Goal: Task Accomplishment & Management: Manage account settings

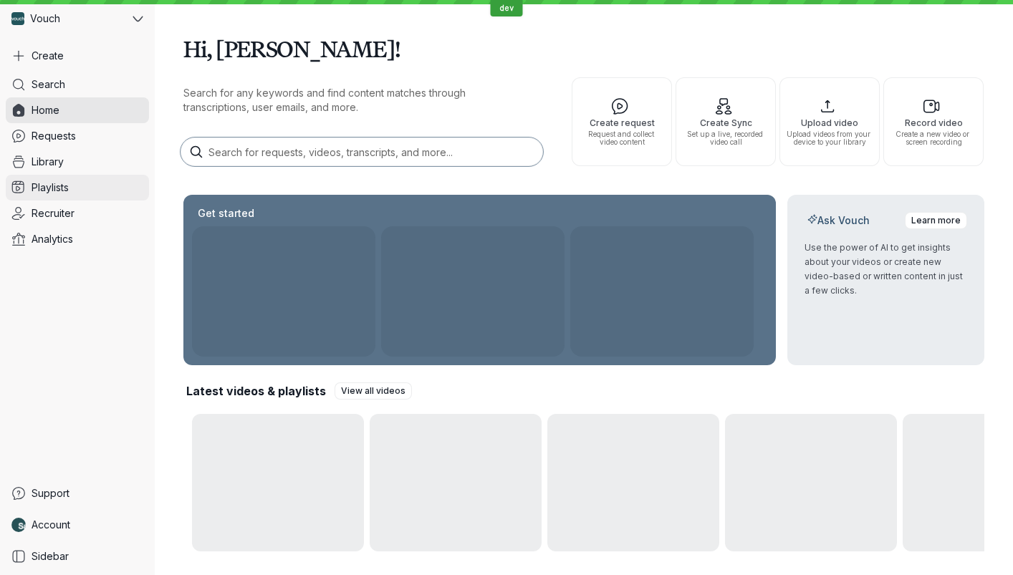
click at [72, 182] on link "Playlists" at bounding box center [77, 188] width 143 height 26
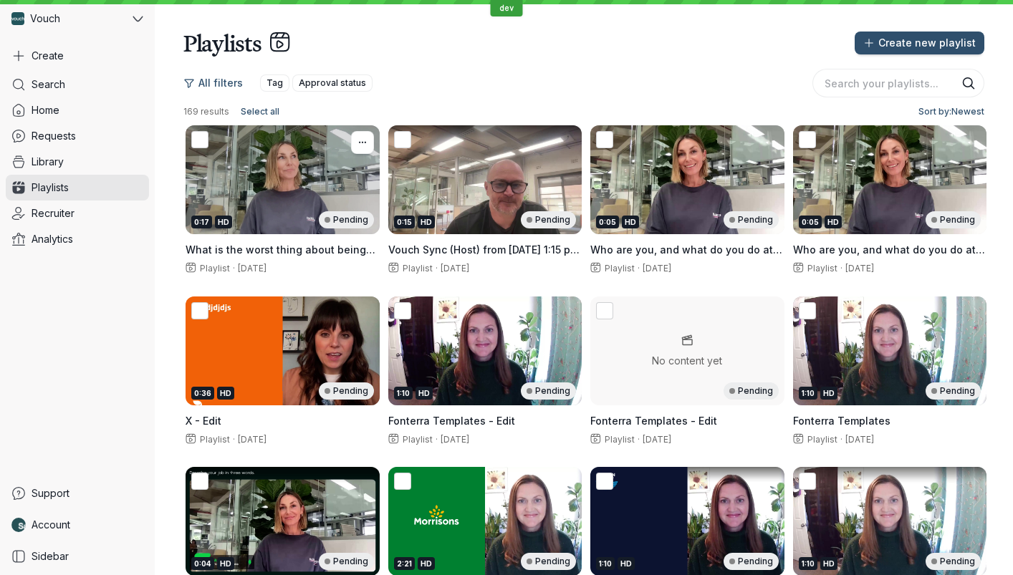
click at [335, 194] on div "0:17 HD Pending" at bounding box center [283, 179] width 194 height 109
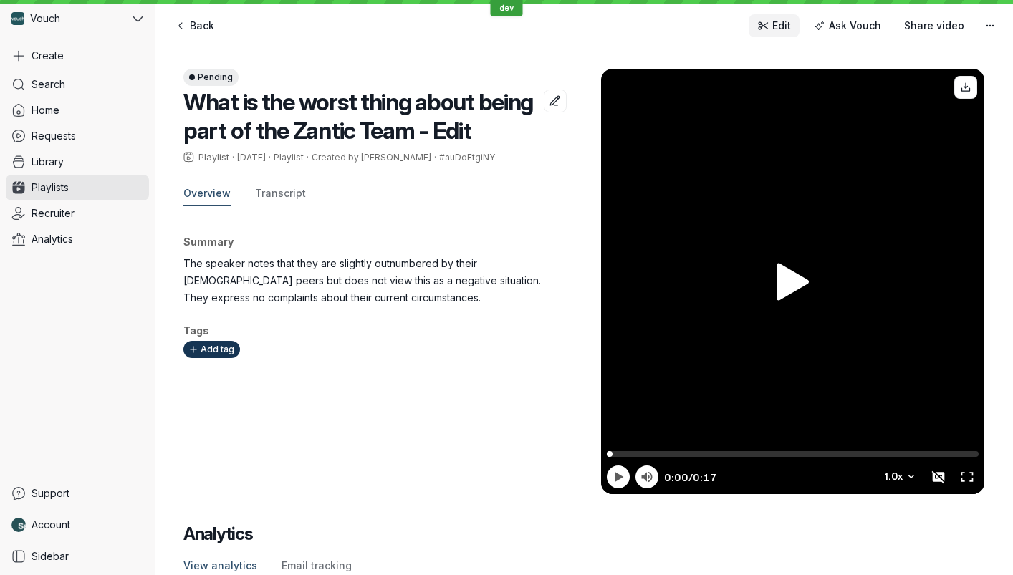
click at [791, 25] on span "Edit" at bounding box center [782, 26] width 19 height 14
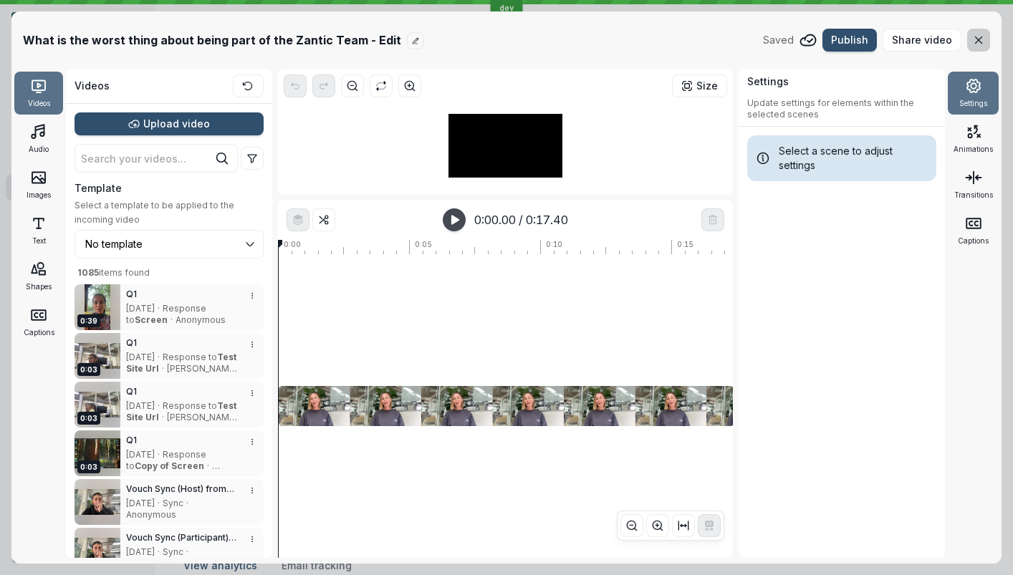
type input "No template"
click at [968, 47] on button "button" at bounding box center [978, 40] width 23 height 23
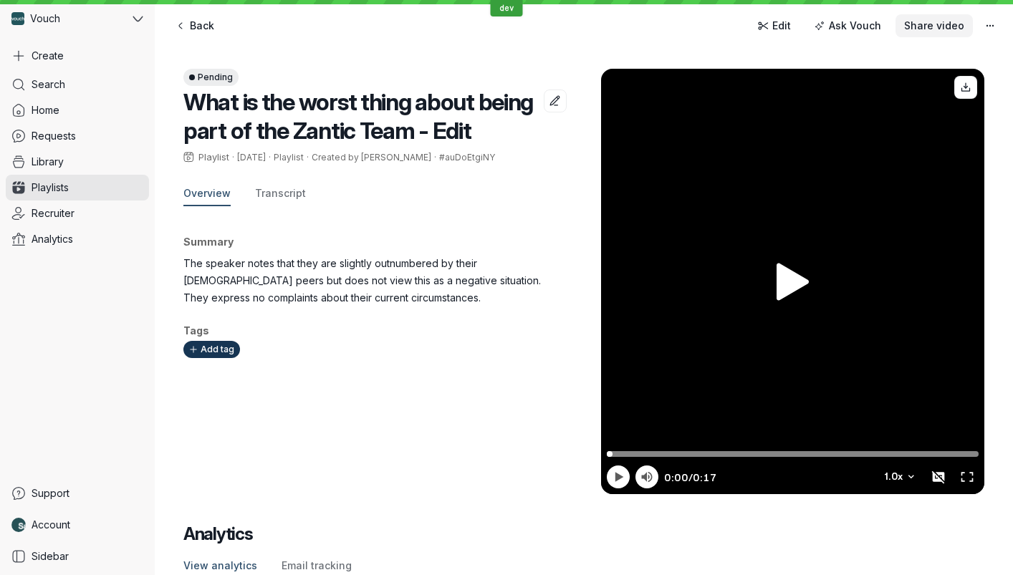
click at [958, 29] on span "Share video" at bounding box center [934, 26] width 60 height 14
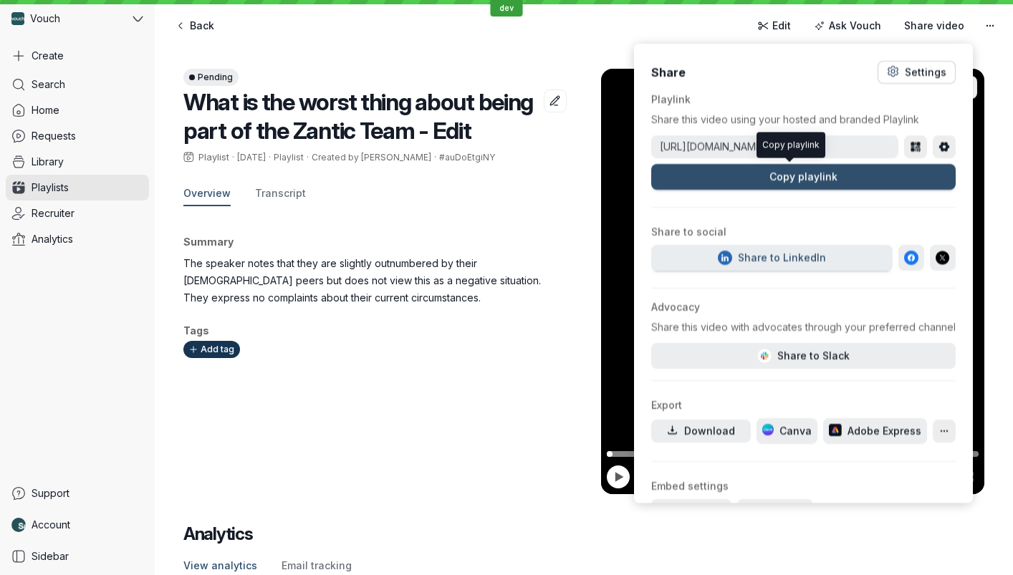
click at [917, 77] on div "Settings" at bounding box center [926, 72] width 42 height 14
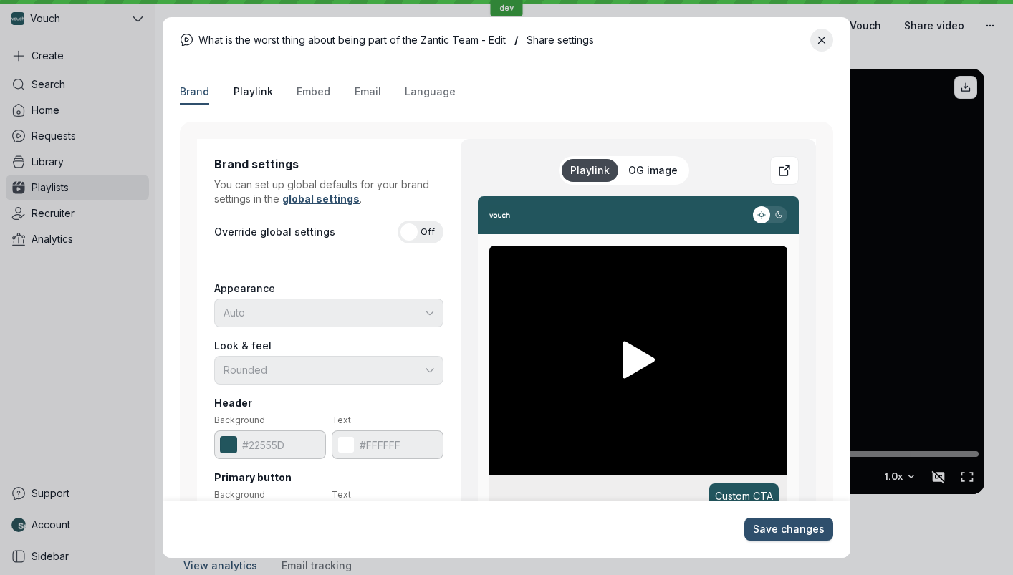
click at [264, 90] on span "Playlink" at bounding box center [253, 92] width 39 height 14
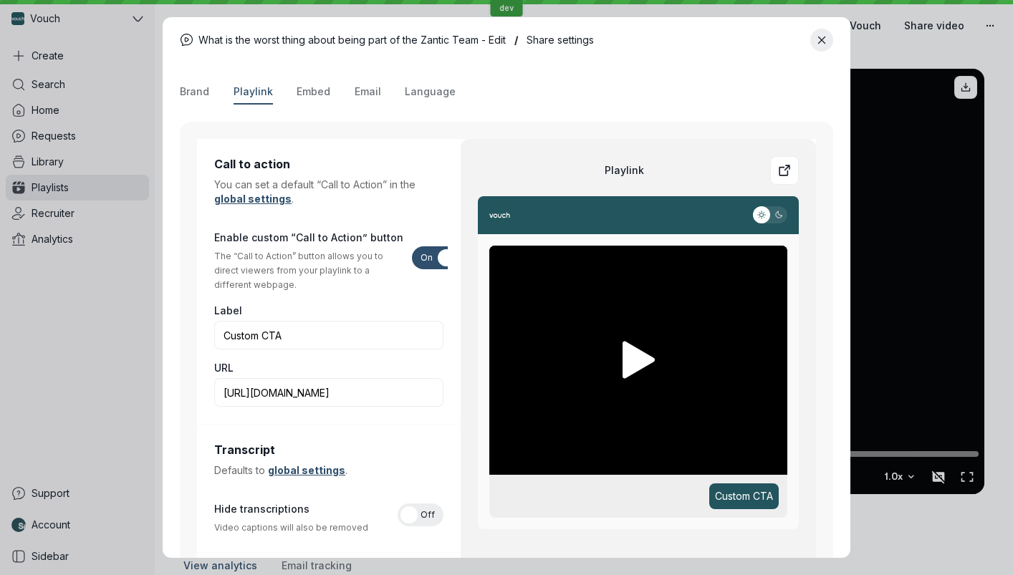
click at [260, 92] on span "Playlink" at bounding box center [253, 92] width 39 height 14
click at [279, 138] on div "Call to action You can set a default “Call to Action” in the global settings . …" at bounding box center [507, 424] width 654 height 605
click at [317, 85] on span "Embed" at bounding box center [314, 92] width 34 height 14
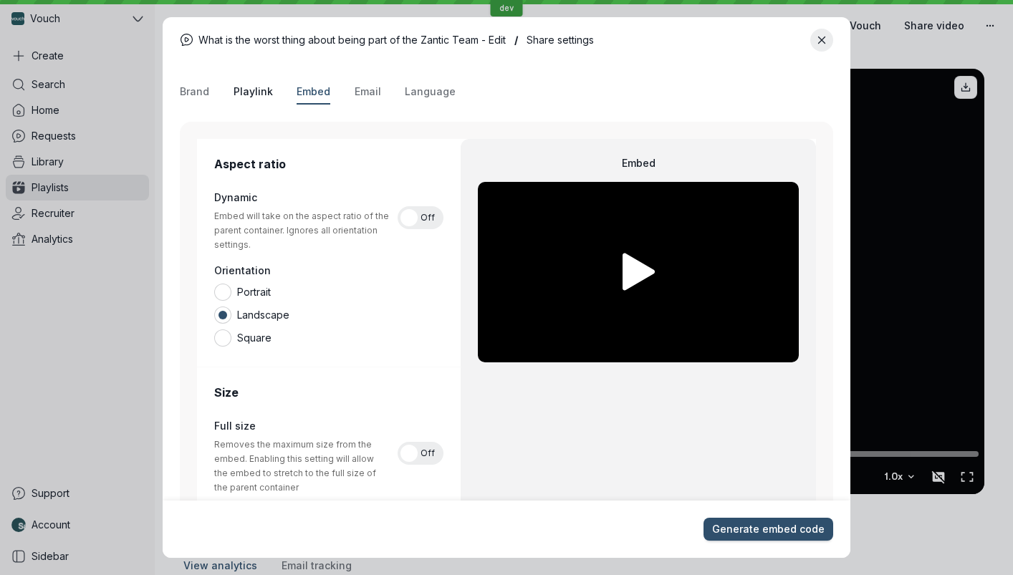
click at [255, 91] on span "Playlink" at bounding box center [253, 92] width 39 height 14
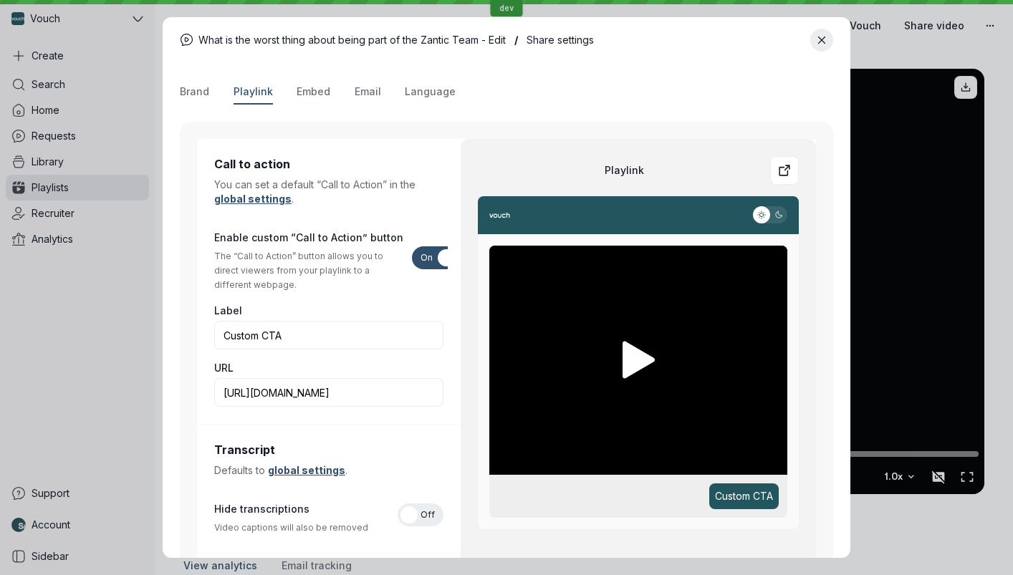
click at [217, 87] on div "Brand Playlink Embed Email Language" at bounding box center [507, 92] width 654 height 24
click at [196, 90] on span "Brand" at bounding box center [194, 92] width 29 height 14
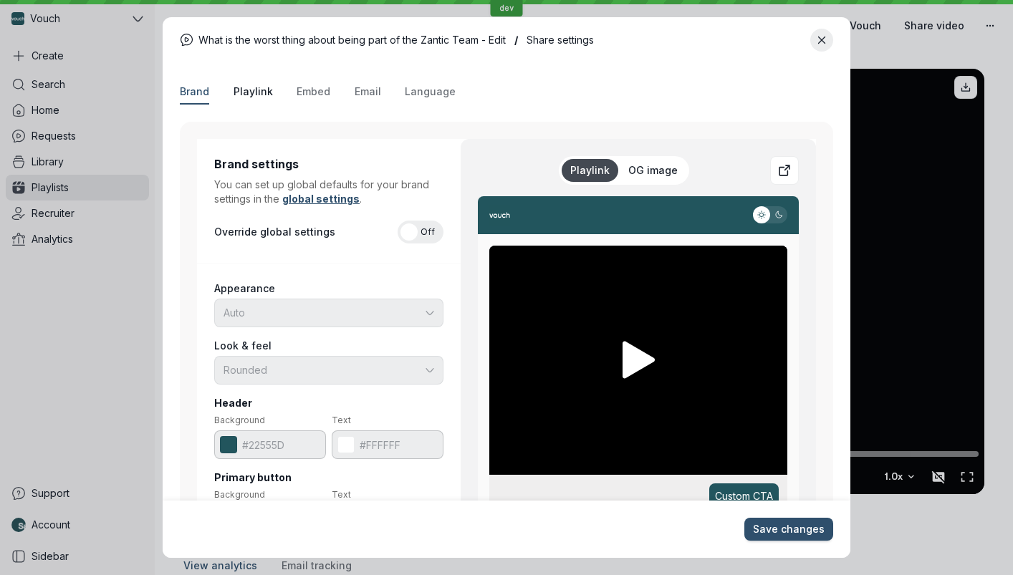
click at [252, 94] on span "Playlink" at bounding box center [253, 92] width 39 height 14
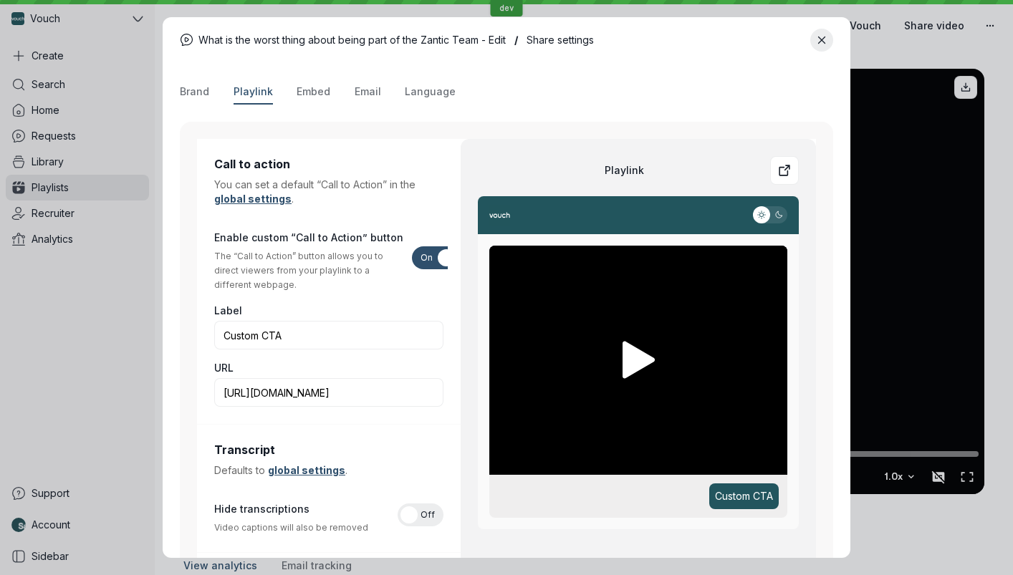
click at [272, 94] on div "Brand Playlink Embed Email Language" at bounding box center [507, 92] width 654 height 24
click at [305, 92] on span "Embed" at bounding box center [314, 92] width 34 height 14
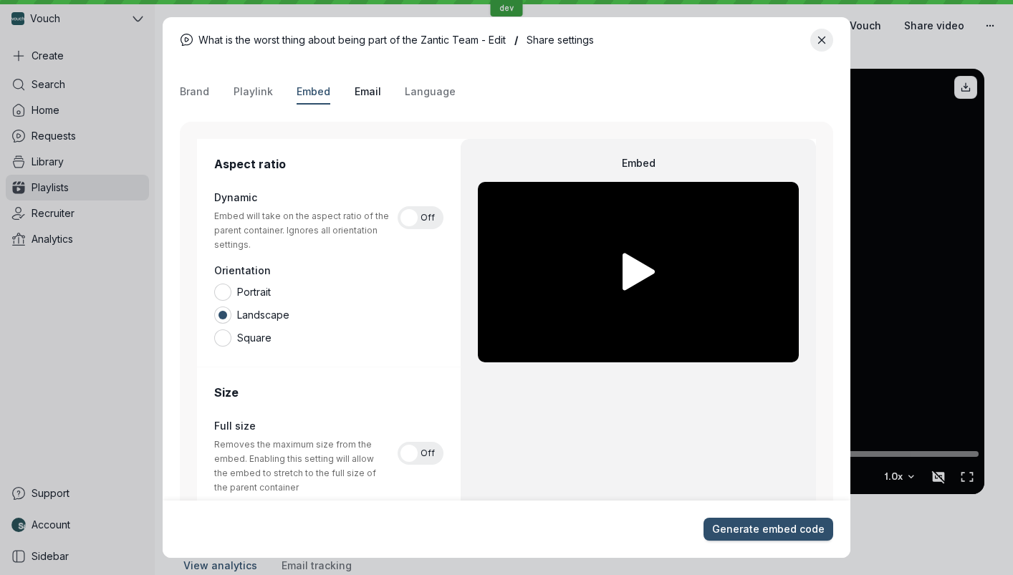
click at [366, 95] on span "Email" at bounding box center [368, 92] width 27 height 14
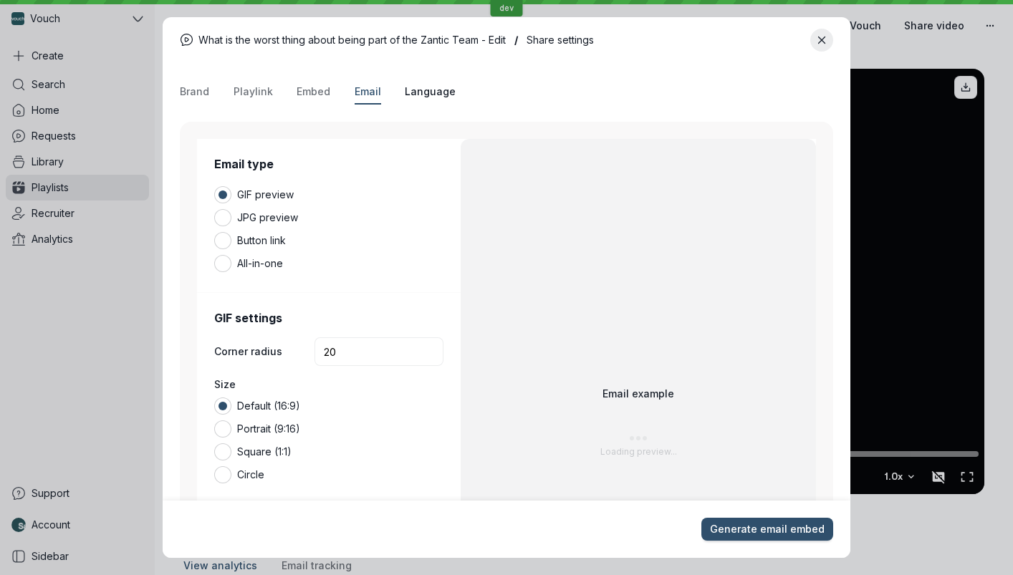
click at [434, 97] on span "Language" at bounding box center [430, 92] width 51 height 14
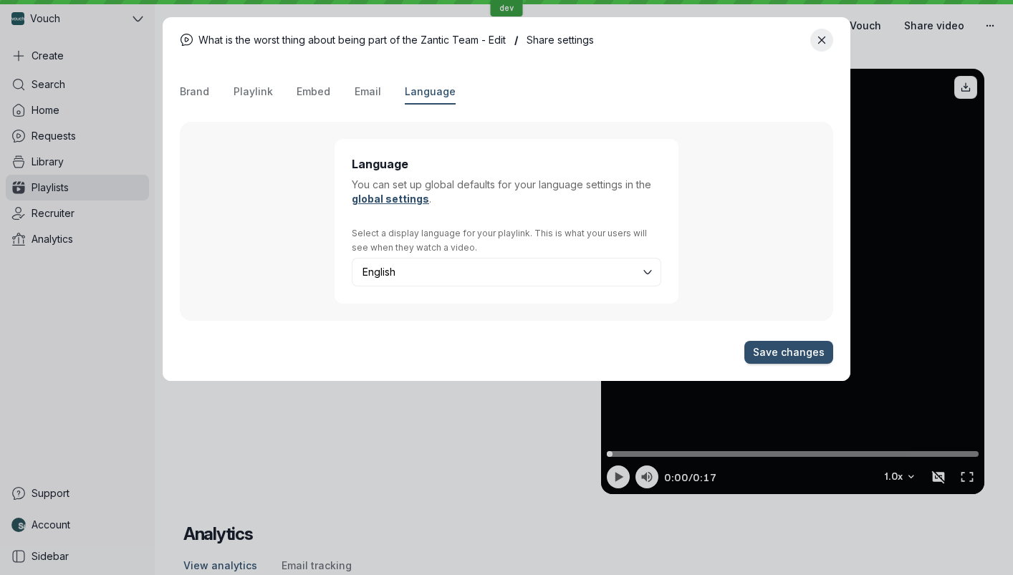
click at [395, 98] on div "Brand Playlink Embed Email Language" at bounding box center [507, 92] width 654 height 24
click at [363, 90] on span "Email" at bounding box center [368, 92] width 27 height 14
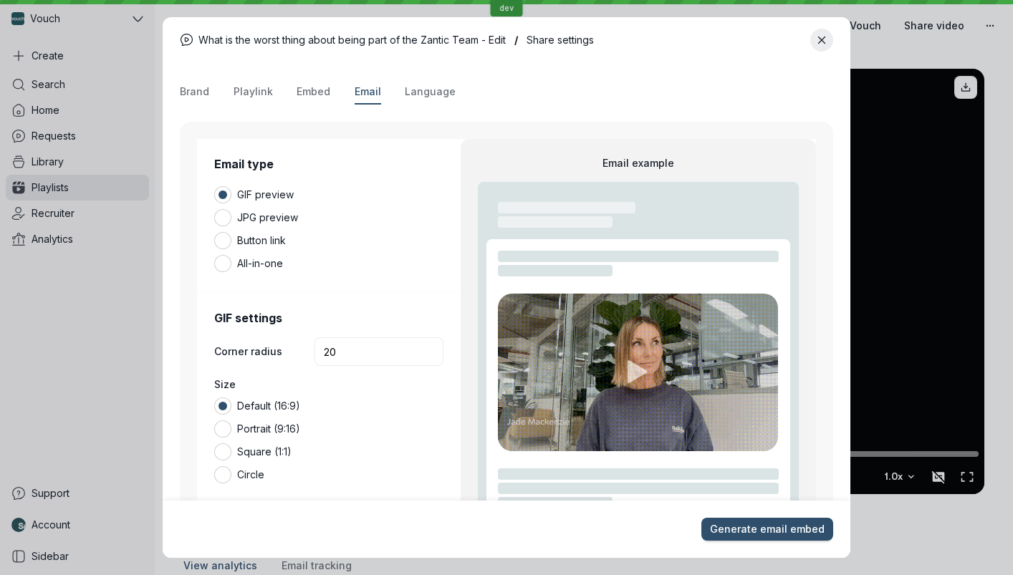
click at [336, 92] on div "Brand Playlink Embed Email Language" at bounding box center [507, 92] width 654 height 24
click at [318, 92] on span "Embed" at bounding box center [314, 92] width 34 height 14
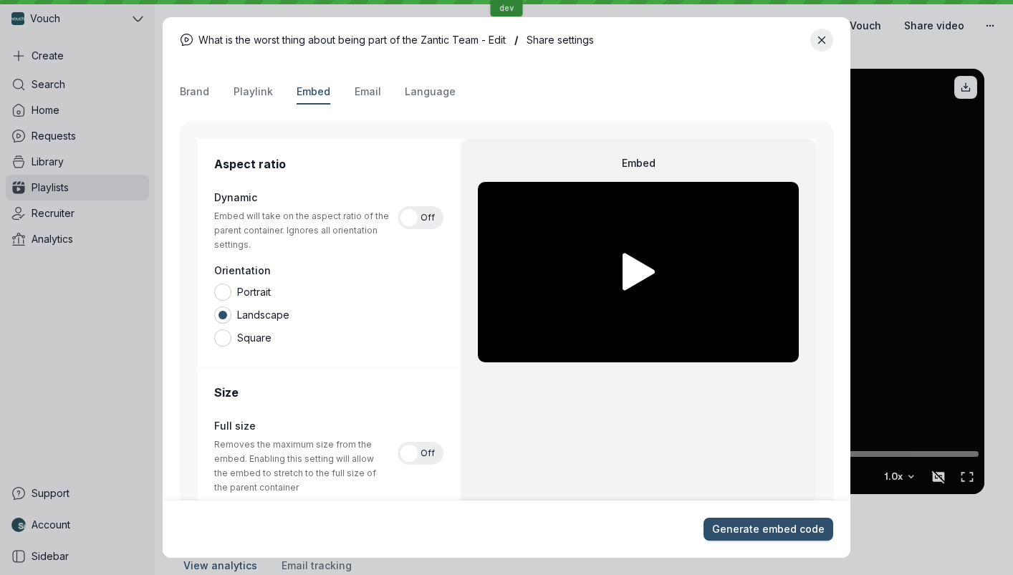
click at [272, 92] on div "Brand Playlink Embed Email Language" at bounding box center [507, 92] width 654 height 24
click at [268, 92] on span "Playlink" at bounding box center [253, 92] width 39 height 14
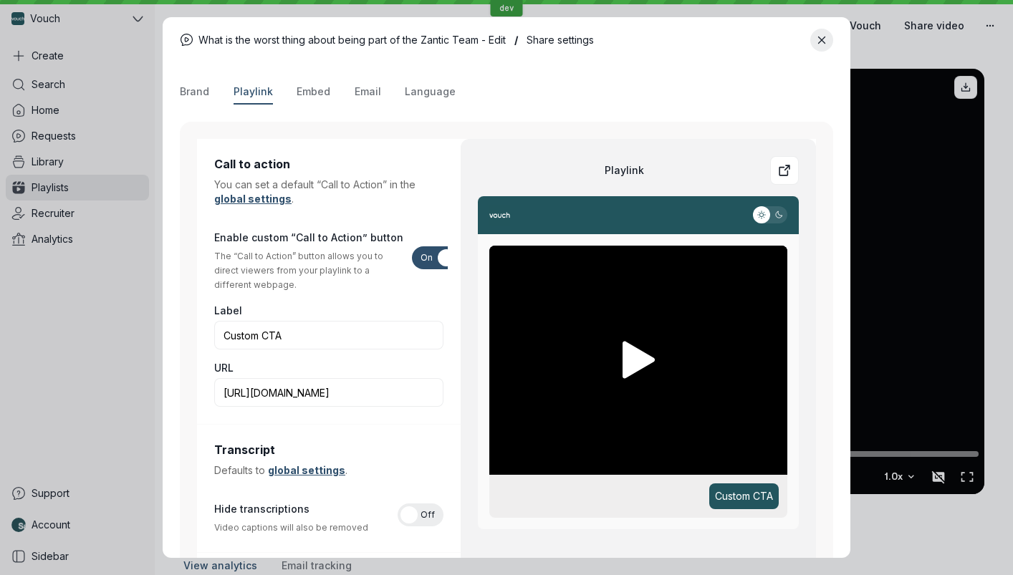
click at [220, 90] on div "Brand Playlink Embed Email Language" at bounding box center [507, 92] width 654 height 24
click at [209, 90] on div "Brand Playlink Embed Email Language" at bounding box center [507, 92] width 654 height 24
click at [830, 44] on button "Close modal" at bounding box center [821, 40] width 23 height 23
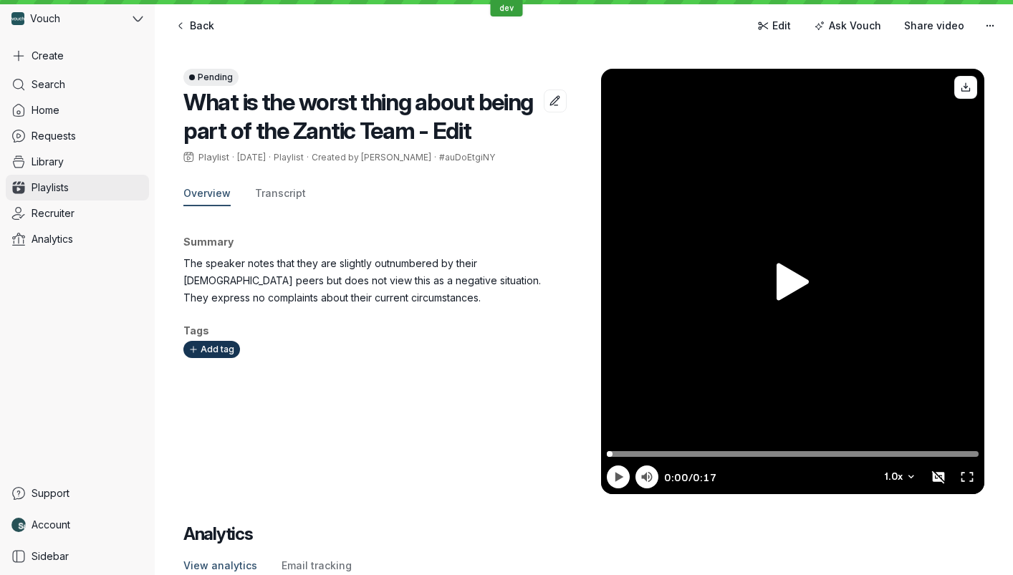
click at [87, 188] on link "Playlists" at bounding box center [77, 188] width 143 height 26
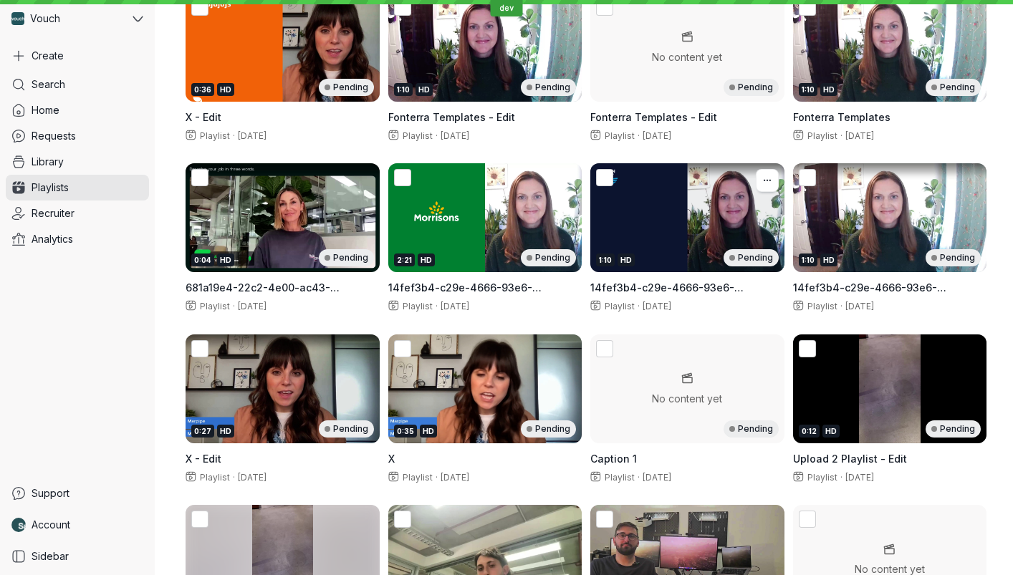
scroll to position [305, 0]
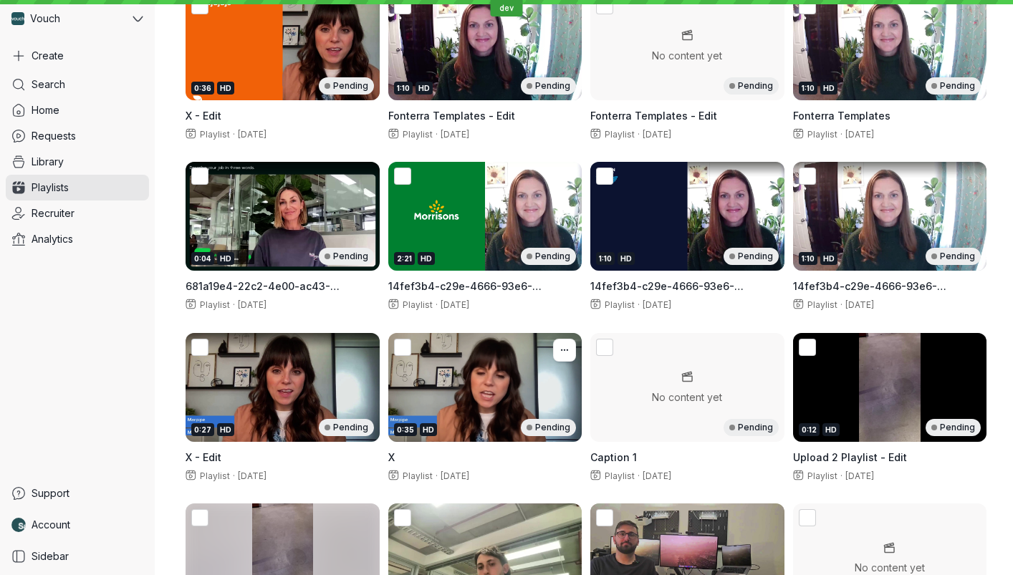
click at [478, 396] on div "0:35 HD Pending" at bounding box center [485, 387] width 194 height 109
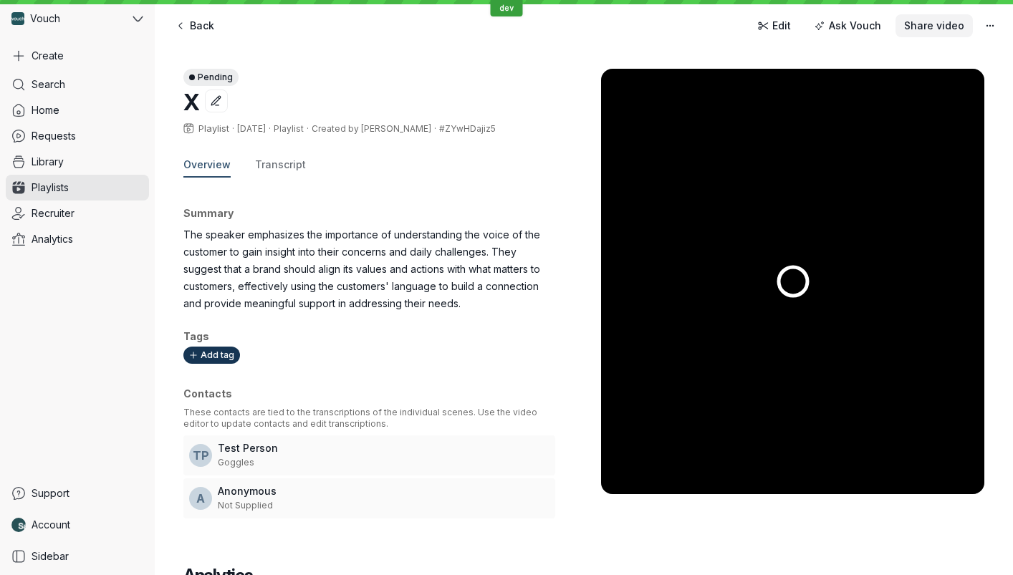
click at [904, 31] on button "Share video" at bounding box center [934, 25] width 77 height 23
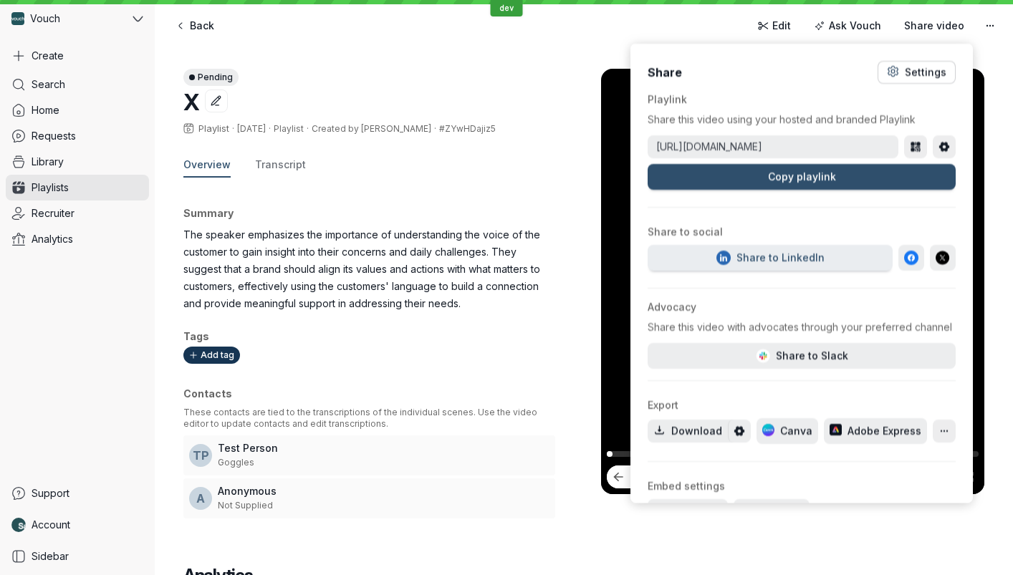
click at [927, 72] on div "Settings" at bounding box center [926, 72] width 42 height 14
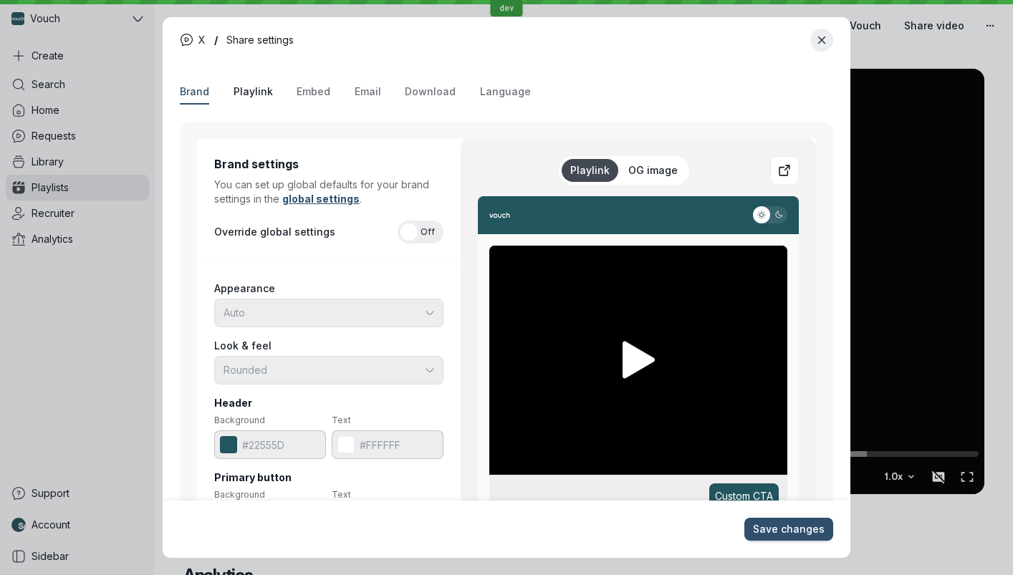
click at [265, 89] on span "Playlink" at bounding box center [253, 92] width 39 height 14
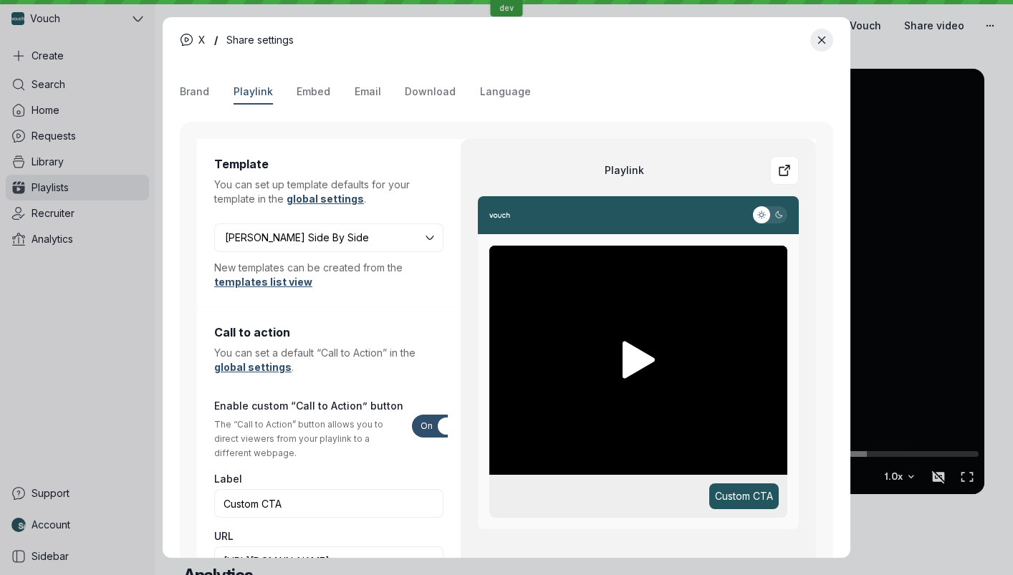
click at [334, 91] on div "Brand Playlink Embed Email Download Language" at bounding box center [507, 92] width 654 height 24
click at [321, 92] on span "Embed" at bounding box center [314, 92] width 34 height 14
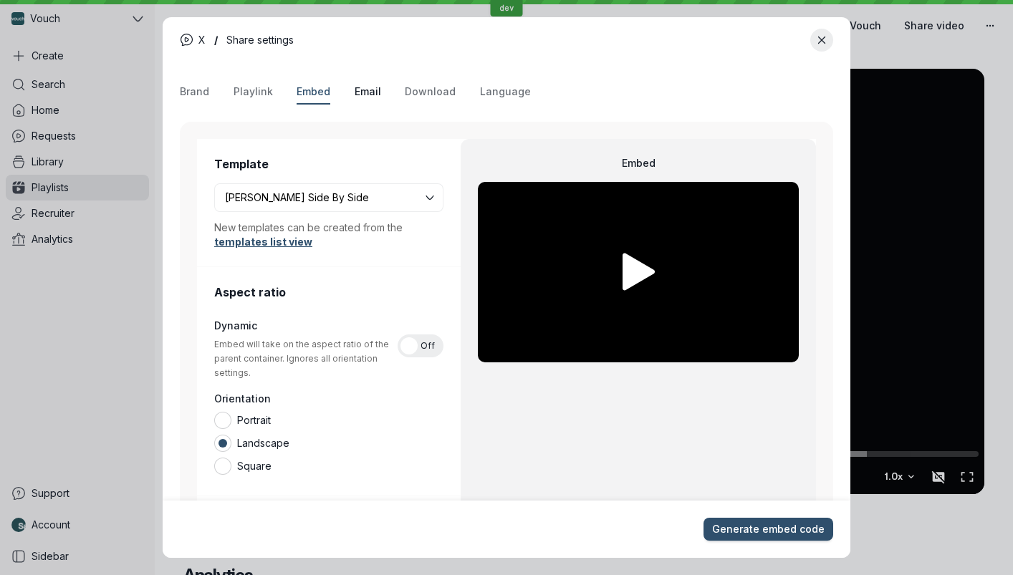
click at [373, 92] on span "Email" at bounding box center [368, 92] width 27 height 14
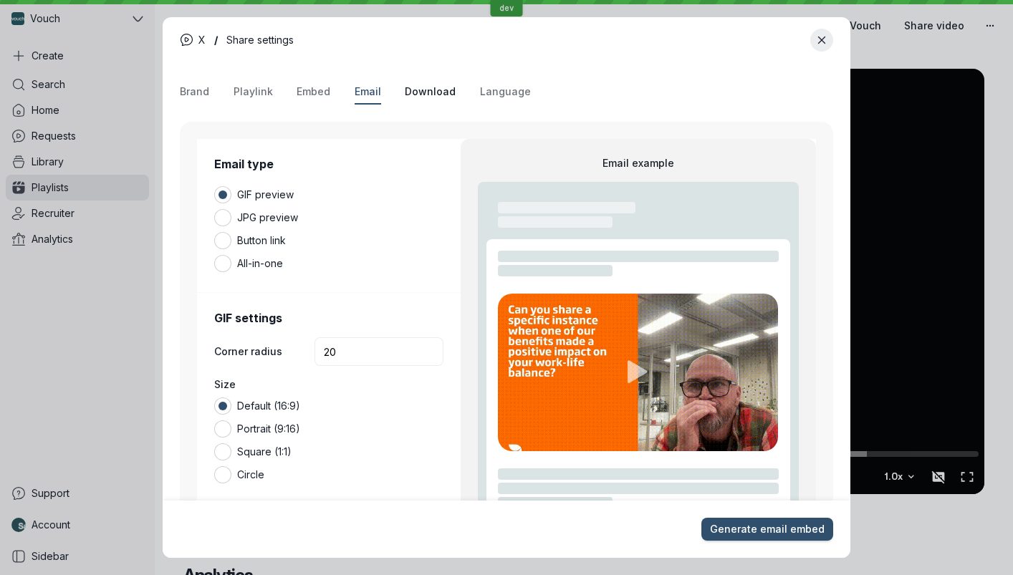
click at [413, 92] on span "Download" at bounding box center [430, 92] width 51 height 14
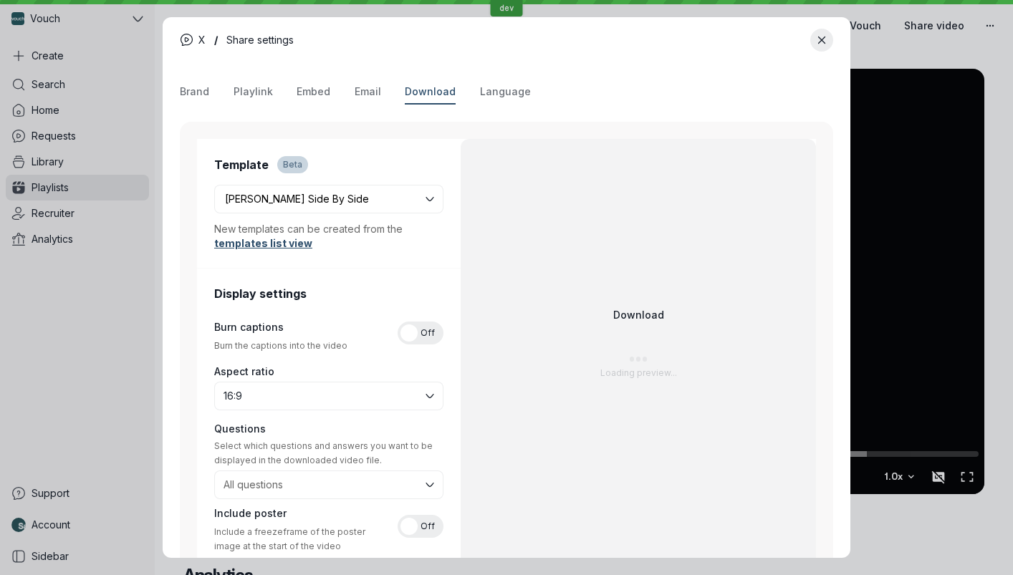
click at [522, 91] on div "Brand Playlink Embed Email Download Language" at bounding box center [507, 92] width 654 height 24
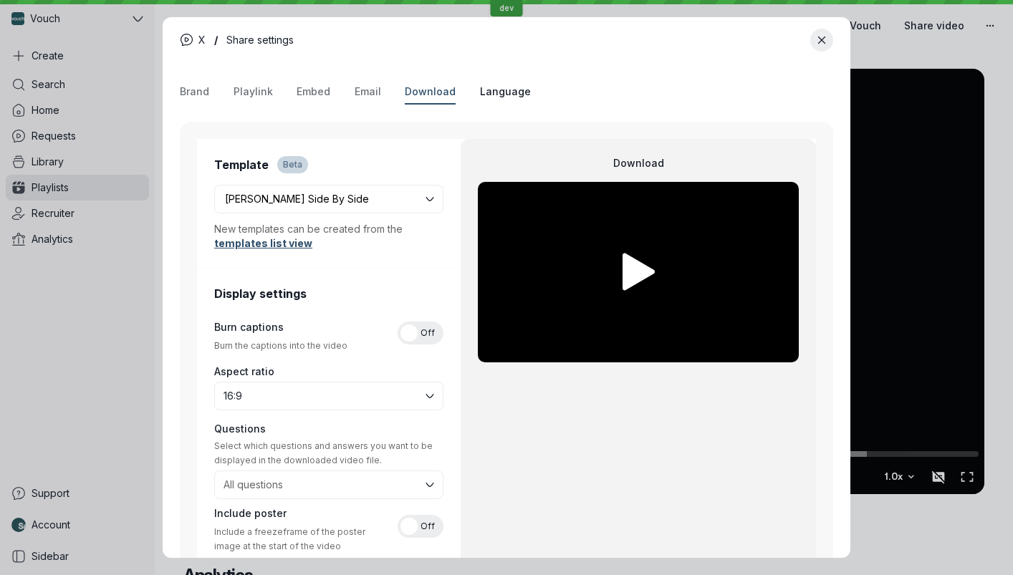
click at [506, 91] on span "Language" at bounding box center [505, 92] width 51 height 14
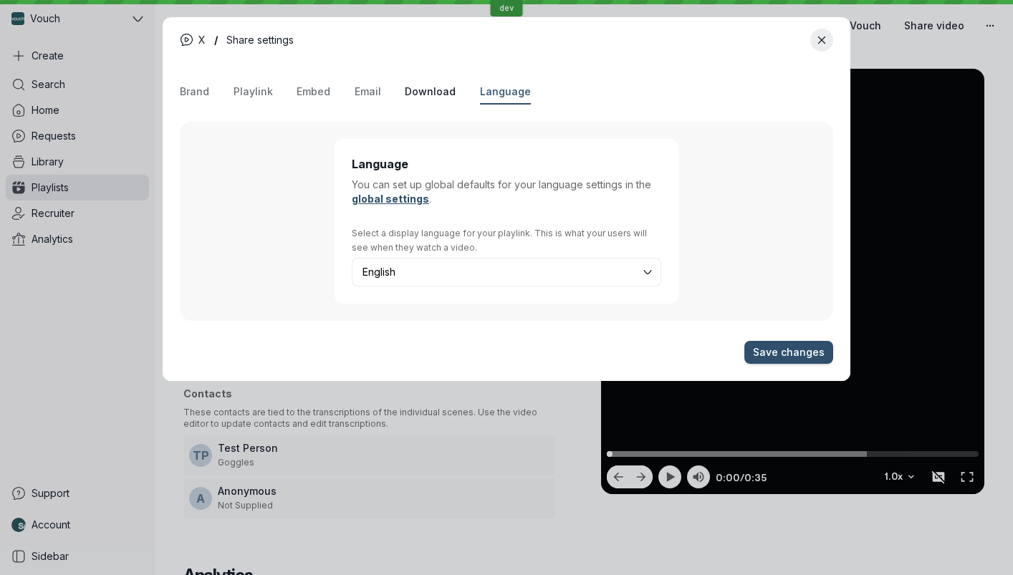
click at [442, 94] on span "Download" at bounding box center [430, 92] width 51 height 14
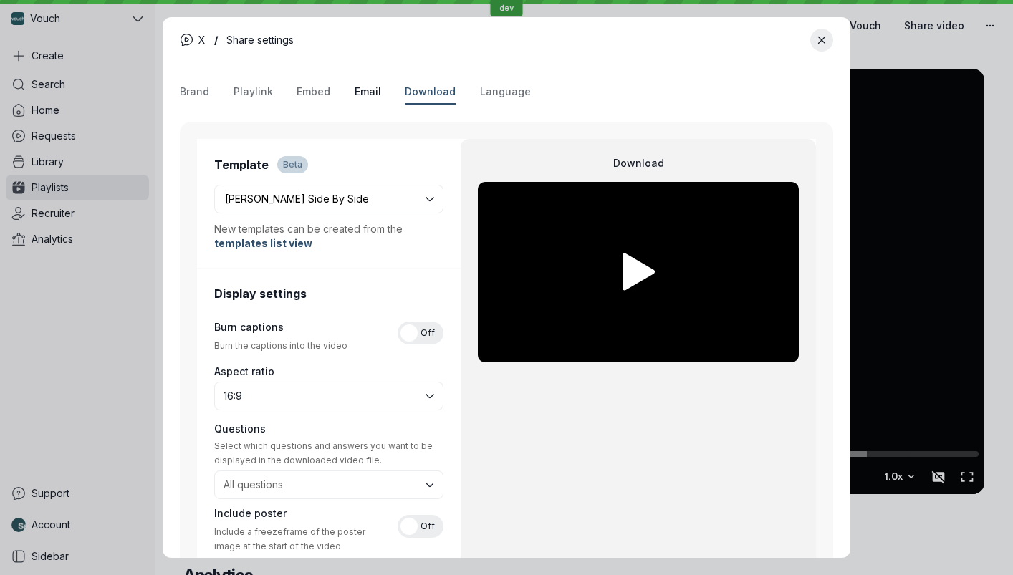
click at [362, 96] on span "Email" at bounding box center [368, 92] width 27 height 14
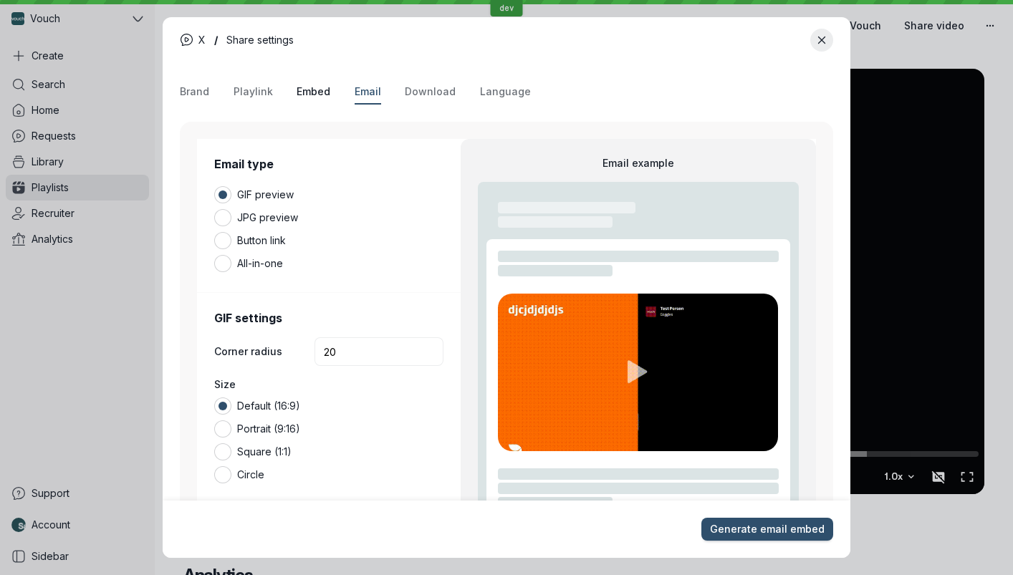
click at [306, 95] on span "Embed" at bounding box center [314, 92] width 34 height 14
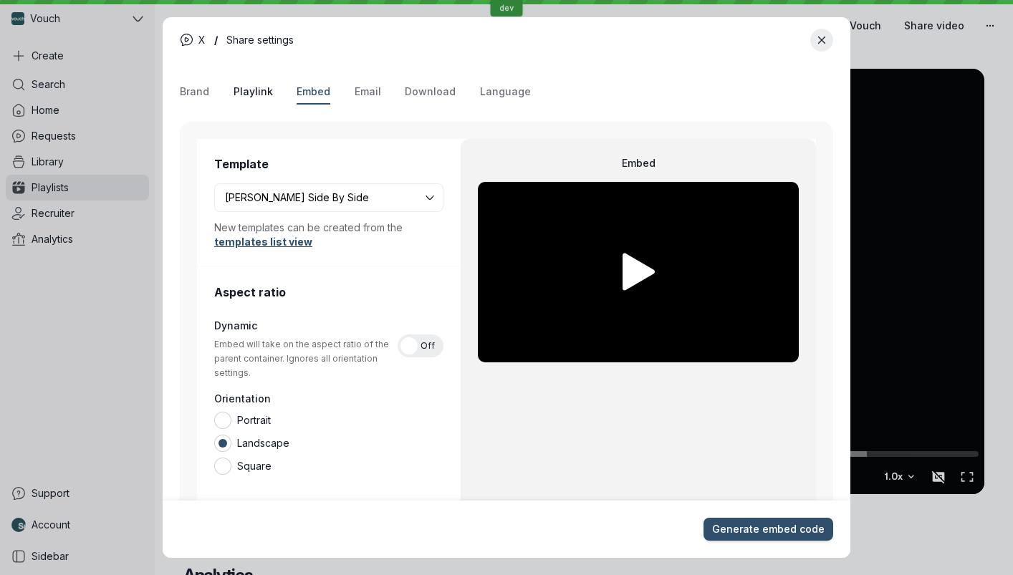
click at [267, 96] on span "Playlink" at bounding box center [253, 92] width 39 height 14
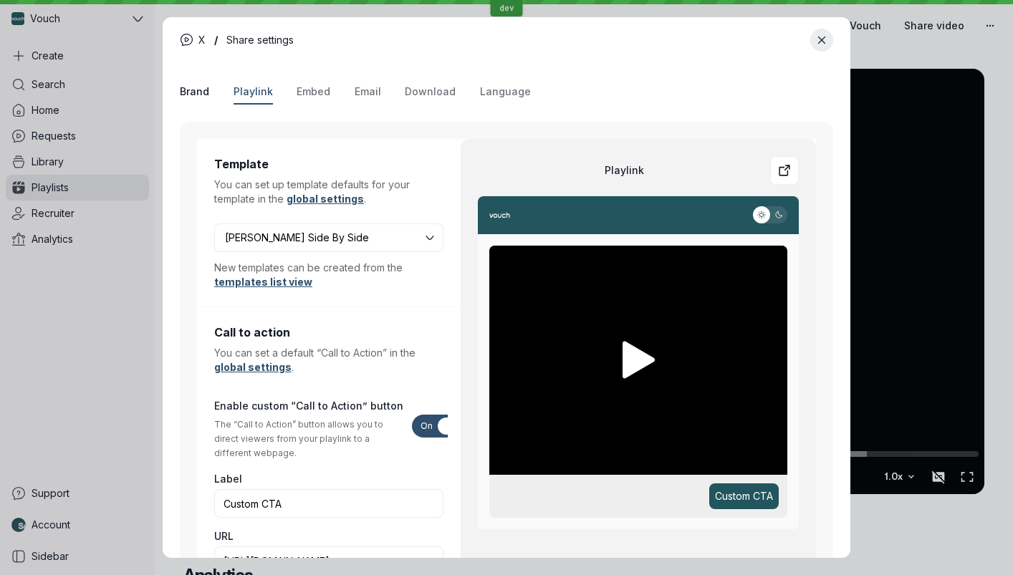
click at [186, 98] on span "Brand" at bounding box center [194, 92] width 29 height 14
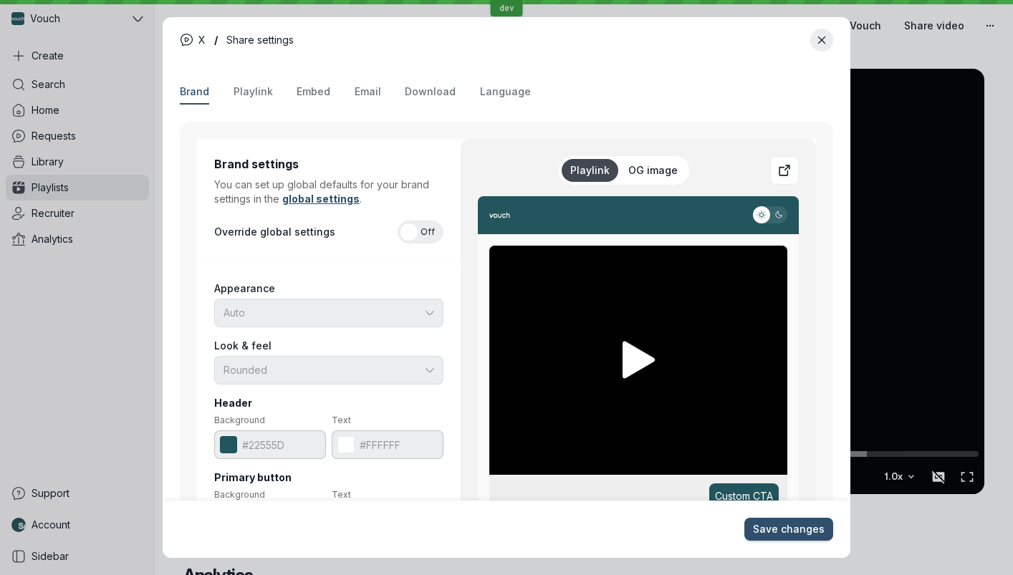
click at [187, 87] on span "Brand" at bounding box center [194, 92] width 29 height 14
click at [264, 102] on button "Playlink" at bounding box center [253, 92] width 39 height 24
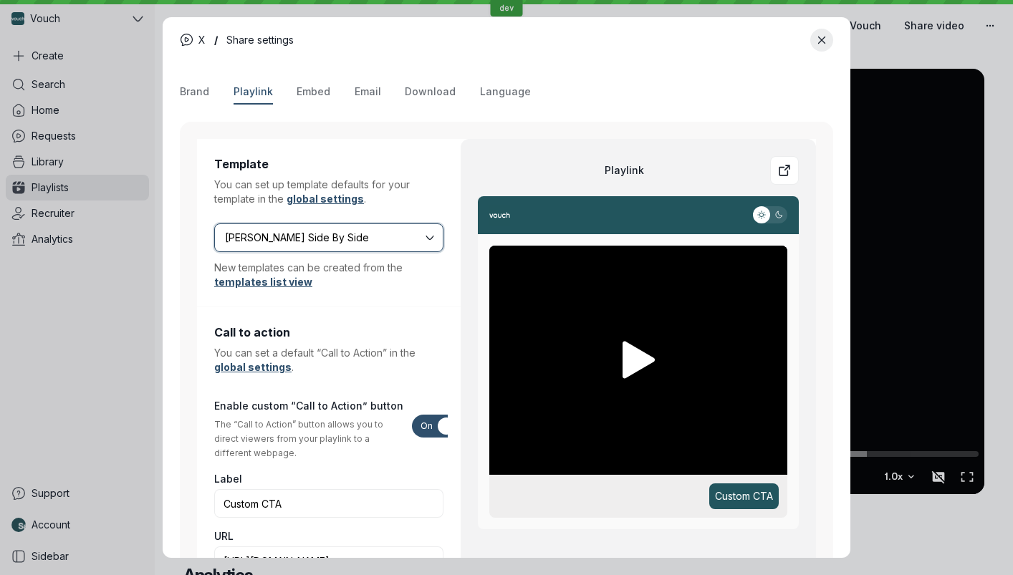
click at [330, 235] on input "[PERSON_NAME] Side By Side" at bounding box center [323, 238] width 199 height 16
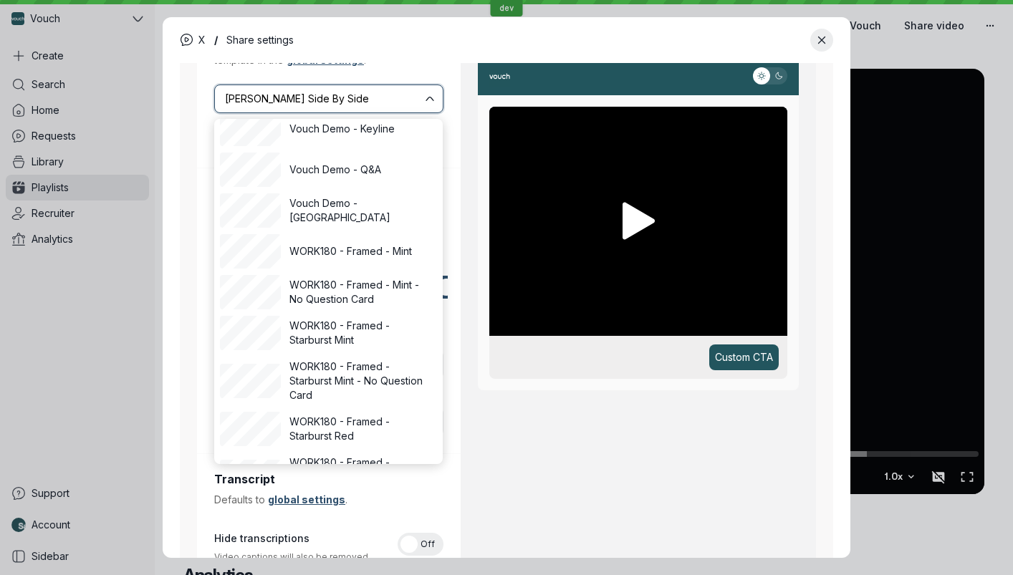
scroll to position [5638, 0]
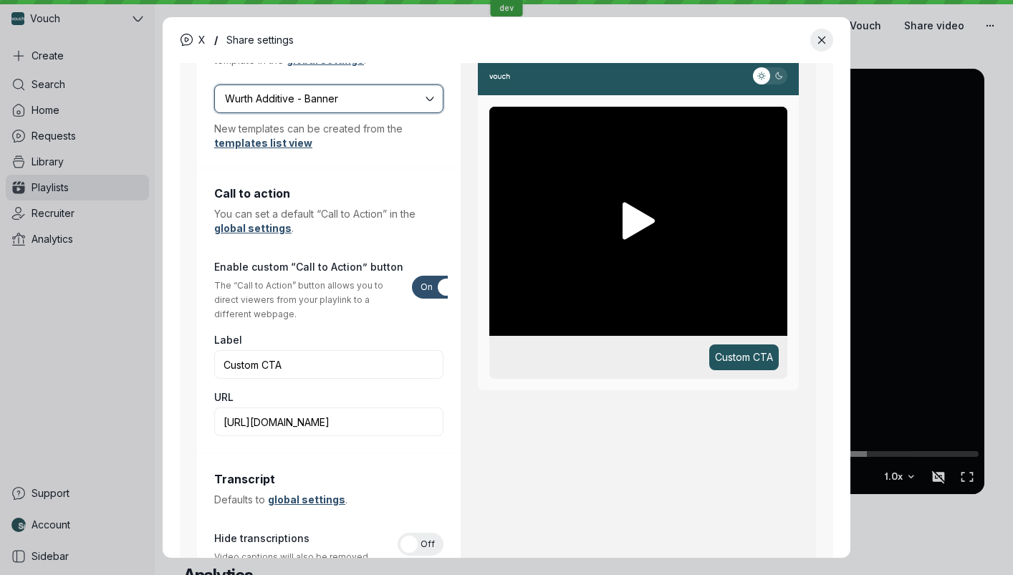
click at [365, 107] on button "Wurth Additive - Banner" at bounding box center [328, 99] width 229 height 29
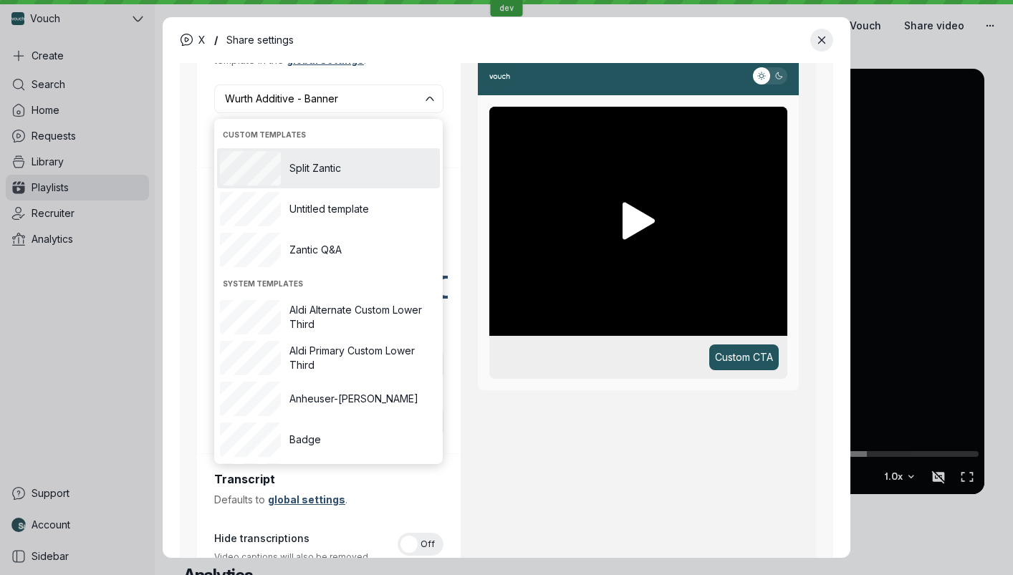
type input "Split Zantic"
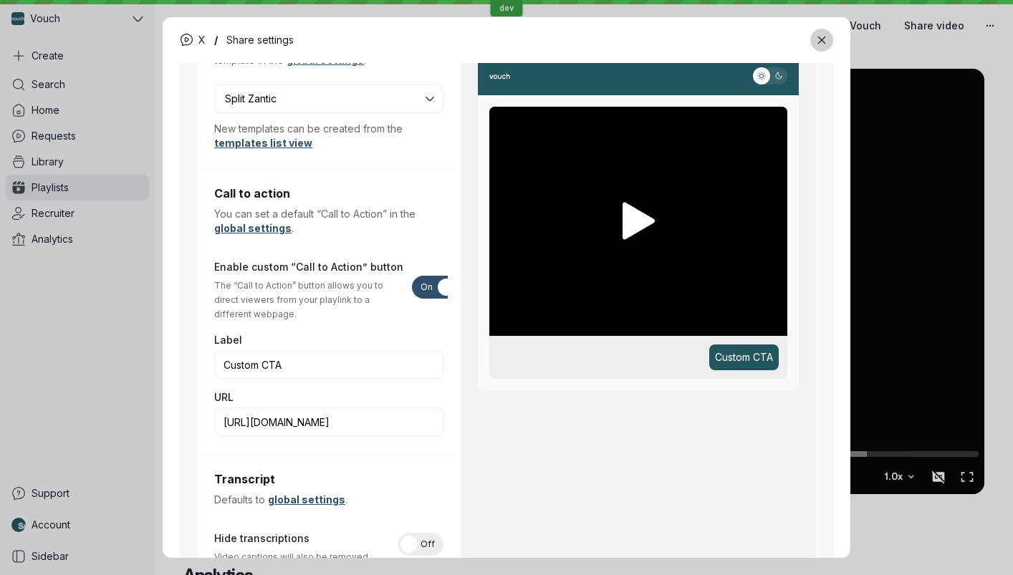
click at [827, 39] on icon "Close modal" at bounding box center [822, 40] width 12 height 12
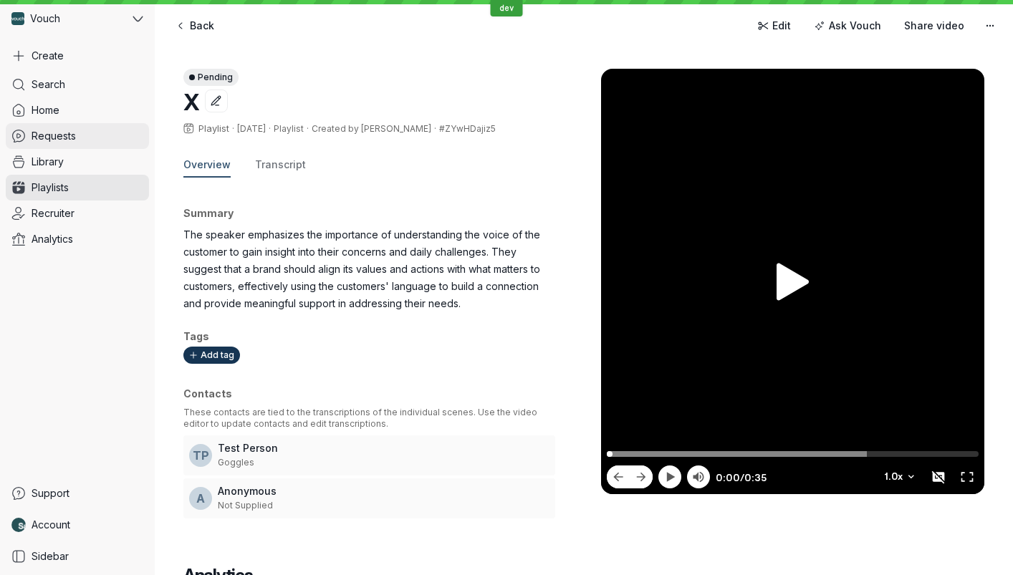
click at [101, 127] on link "Requests" at bounding box center [77, 136] width 143 height 26
